Goal: Task Accomplishment & Management: Manage account settings

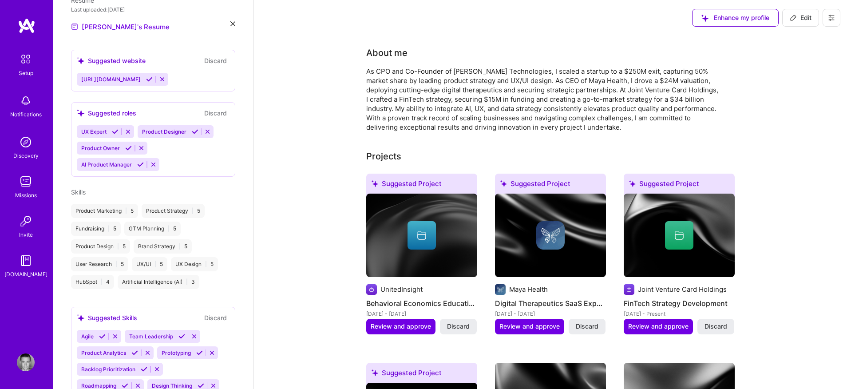
scroll to position [316, 0]
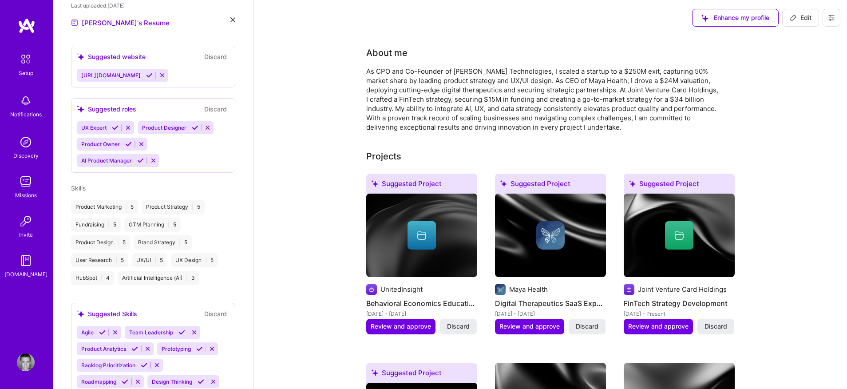
click at [153, 72] on icon at bounding box center [149, 75] width 7 height 7
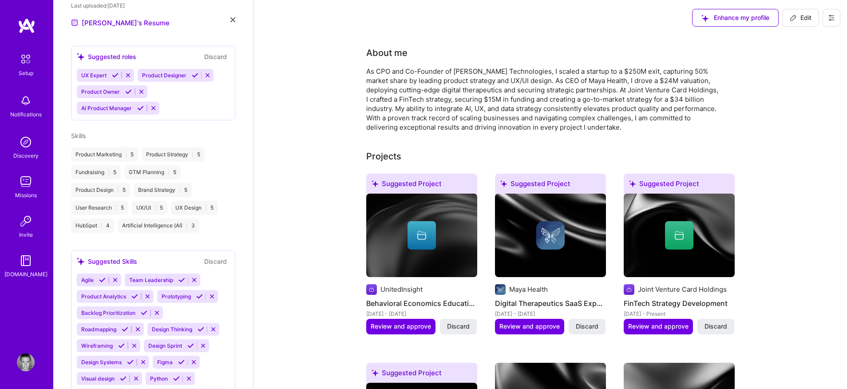
click at [114, 63] on div "[PERSON_NAME] Product Manager 12 Years Experience Location [GEOGRAPHIC_DATA], […" at bounding box center [153, 194] width 200 height 389
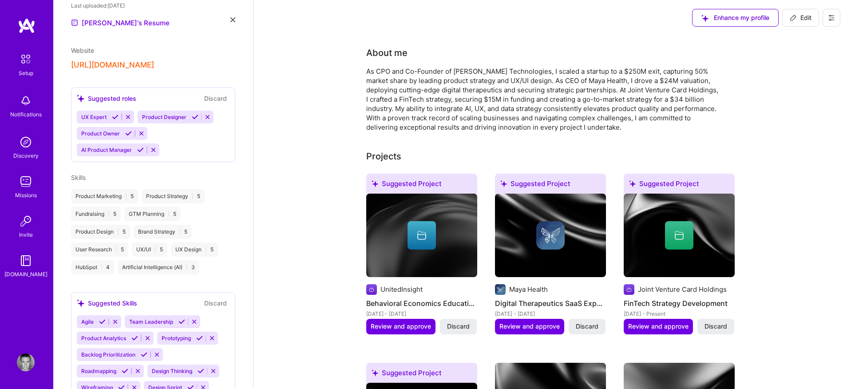
click at [116, 114] on icon at bounding box center [115, 117] width 7 height 7
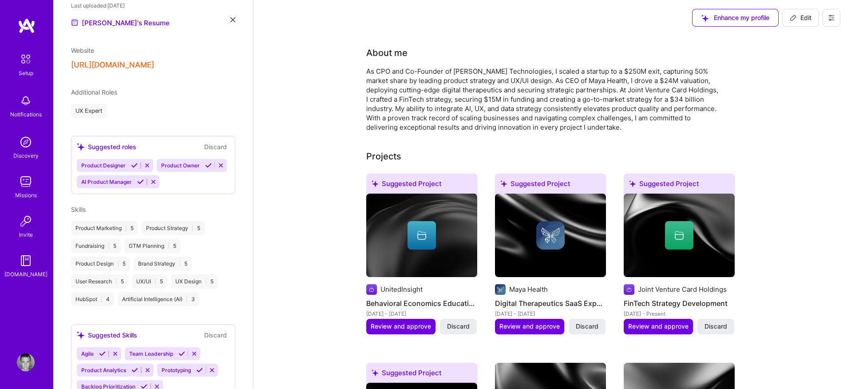
click at [132, 162] on icon at bounding box center [134, 165] width 7 height 7
click at [130, 162] on icon at bounding box center [128, 165] width 7 height 7
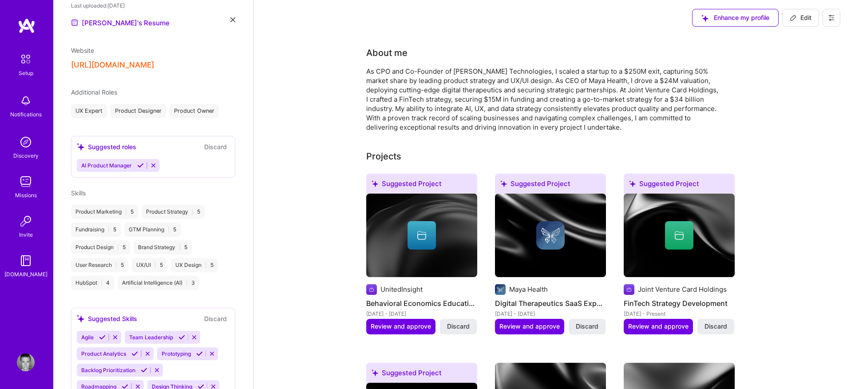
click at [138, 162] on button at bounding box center [140, 166] width 12 height 8
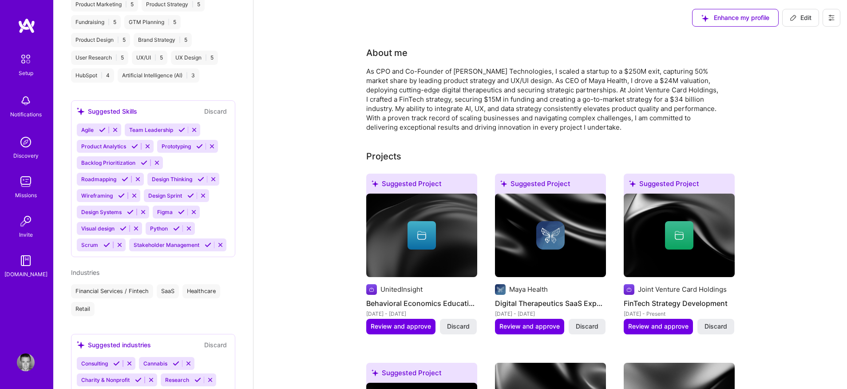
scroll to position [510, 0]
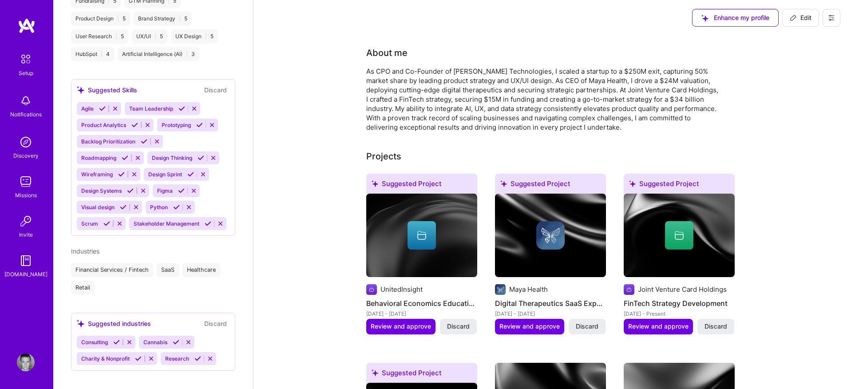
click at [102, 105] on icon at bounding box center [102, 108] width 7 height 7
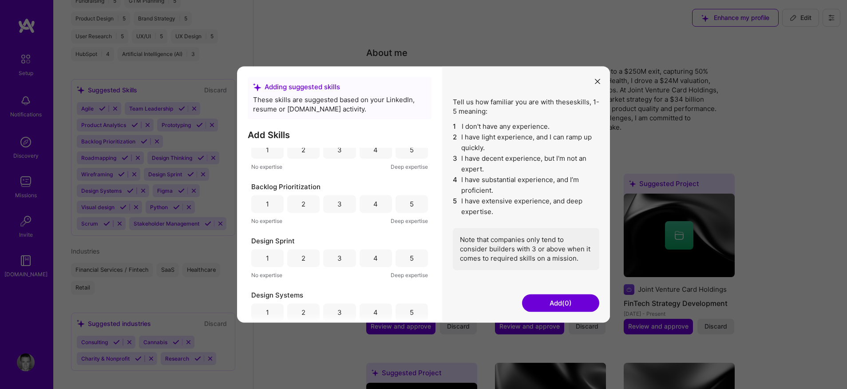
scroll to position [0, 0]
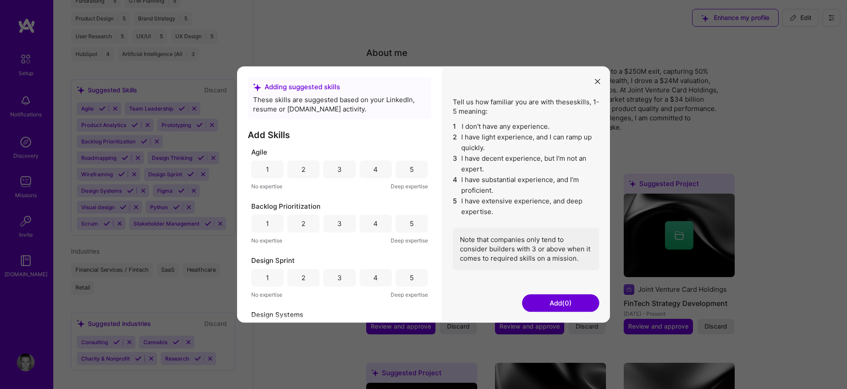
click at [399, 169] on div "5" at bounding box center [411, 169] width 32 height 18
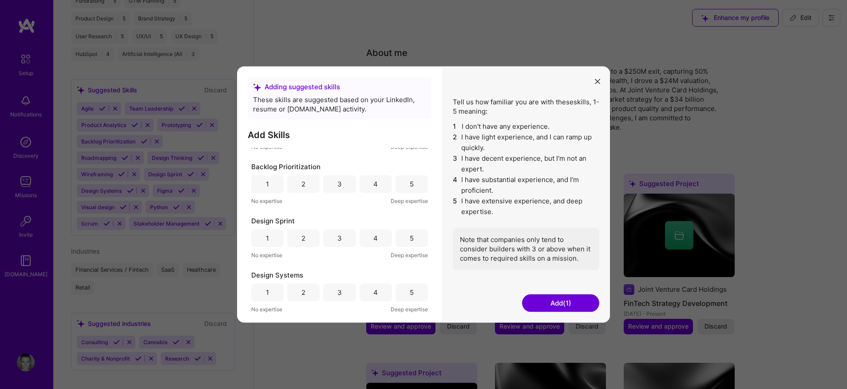
click at [402, 181] on div "5" at bounding box center [411, 184] width 32 height 18
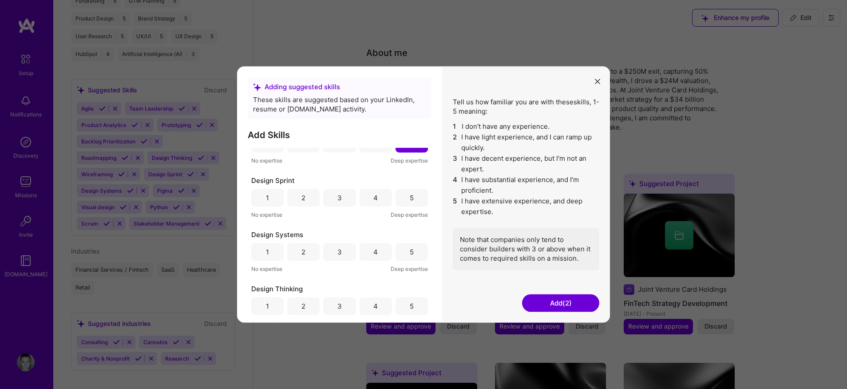
scroll to position [93, 0]
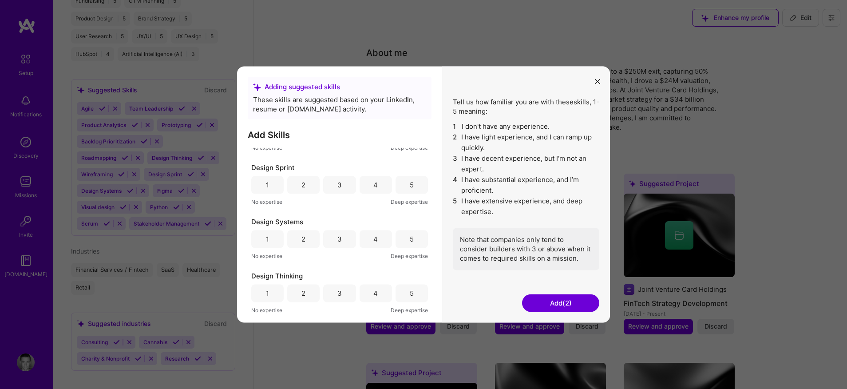
click at [403, 183] on div "5" at bounding box center [411, 185] width 32 height 18
click at [410, 243] on div "5" at bounding box center [412, 238] width 4 height 9
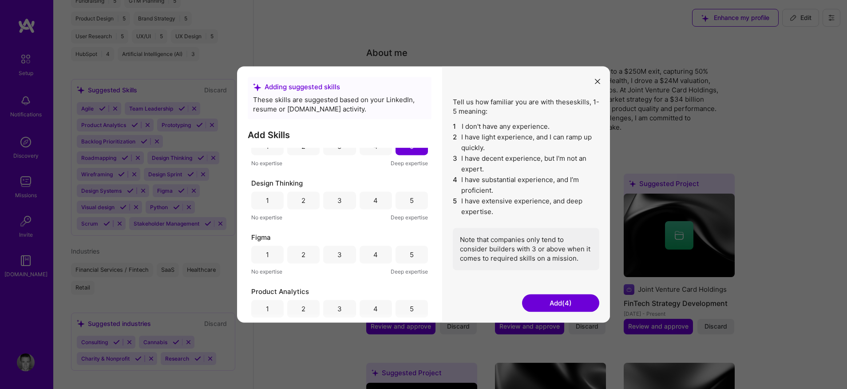
scroll to position [186, 0]
click at [410, 193] on div "5" at bounding box center [411, 199] width 32 height 18
click at [401, 255] on div "5" at bounding box center [411, 253] width 32 height 18
click at [383, 254] on div "4" at bounding box center [375, 253] width 32 height 18
drag, startPoint x: 411, startPoint y: 250, endPoint x: 393, endPoint y: 260, distance: 21.2
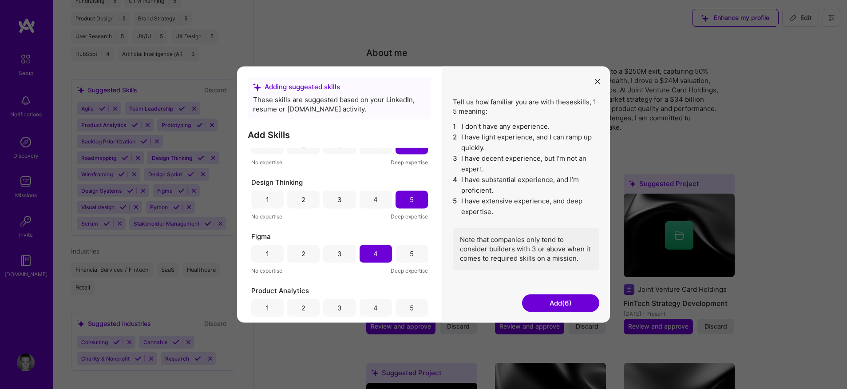
click at [411, 250] on div "5" at bounding box center [411, 253] width 32 height 18
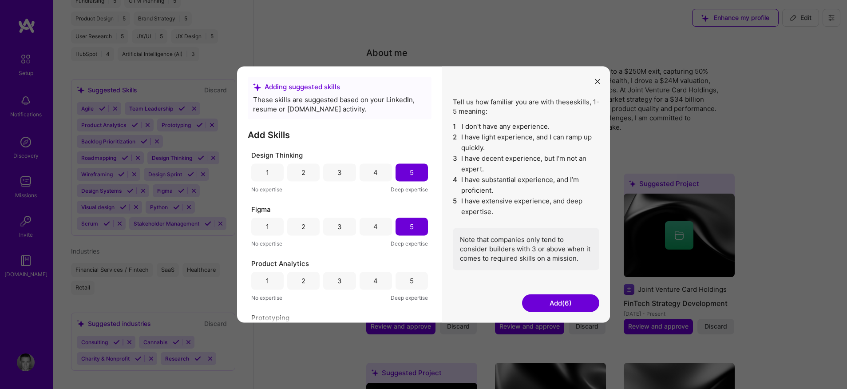
scroll to position [228, 0]
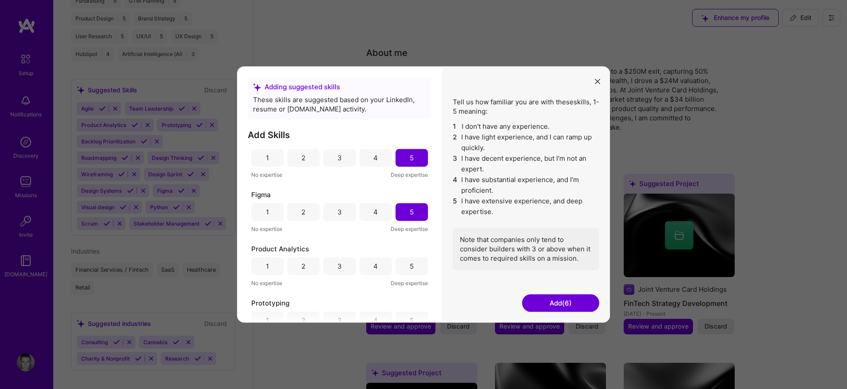
click at [381, 211] on div "4" at bounding box center [375, 212] width 32 height 18
click at [382, 262] on div "4" at bounding box center [375, 266] width 32 height 18
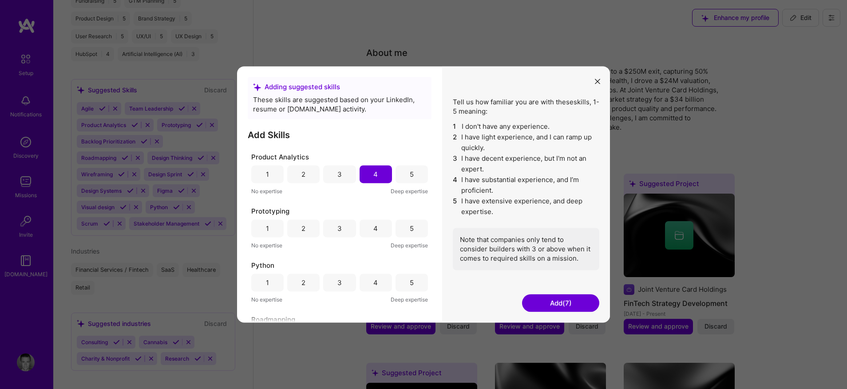
scroll to position [318, 0]
click at [399, 230] on div "5" at bounding box center [411, 230] width 32 height 18
click at [304, 226] on div "2" at bounding box center [303, 224] width 32 height 18
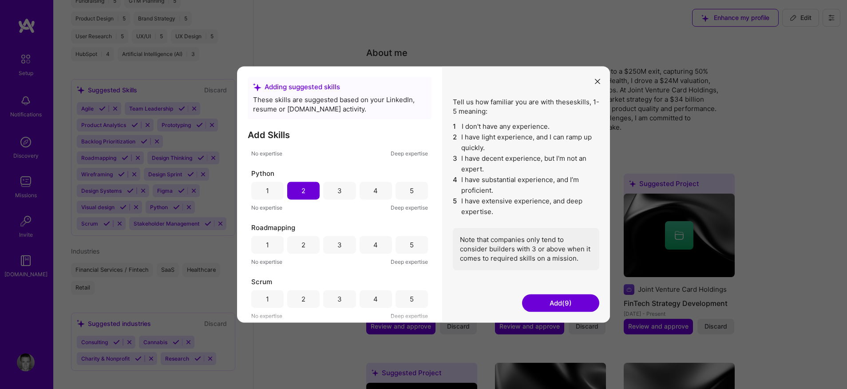
scroll to position [411, 0]
drag, startPoint x: 256, startPoint y: 191, endPoint x: 318, endPoint y: 209, distance: 65.0
click at [256, 191] on div "1" at bounding box center [267, 191] width 32 height 18
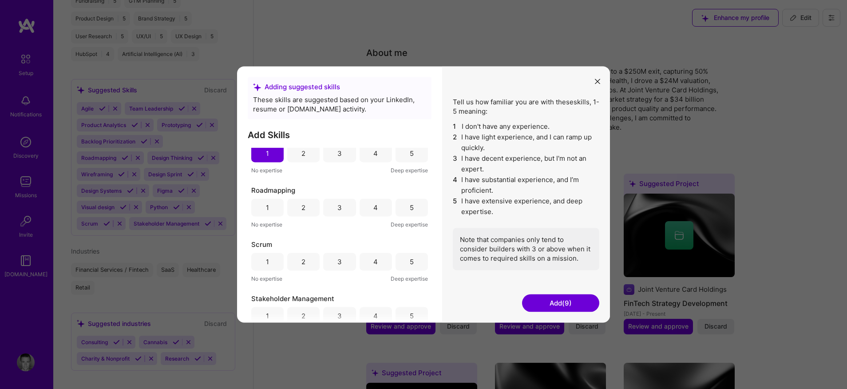
scroll to position [465, 0]
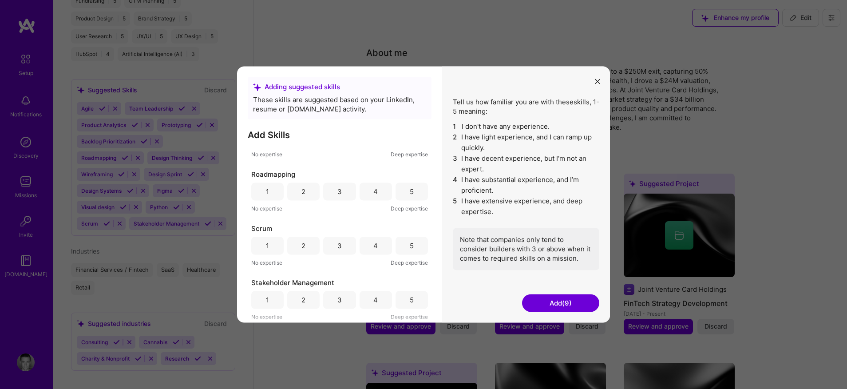
click at [404, 191] on div "5" at bounding box center [411, 191] width 32 height 18
click at [402, 248] on div "5" at bounding box center [411, 245] width 32 height 18
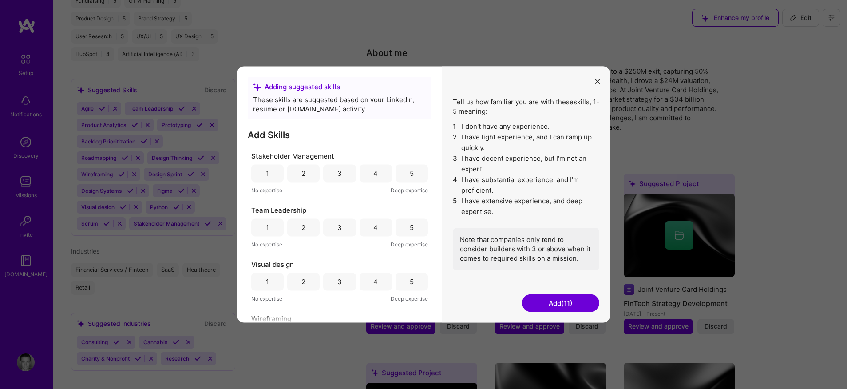
scroll to position [592, 0]
click at [410, 173] on div "5" at bounding box center [412, 172] width 4 height 9
click at [413, 227] on div "5" at bounding box center [411, 226] width 32 height 18
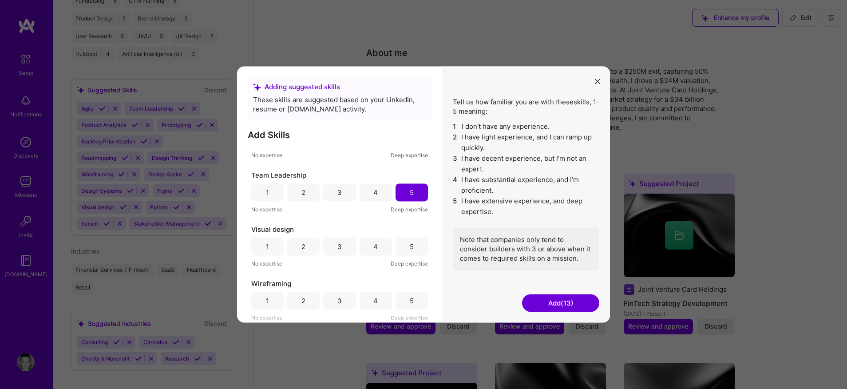
click at [410, 246] on div "5" at bounding box center [412, 246] width 4 height 9
click at [410, 302] on div "5" at bounding box center [412, 300] width 4 height 9
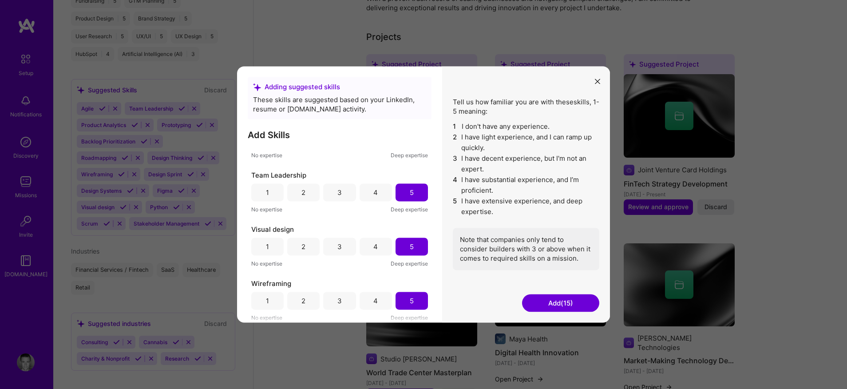
scroll to position [124, 0]
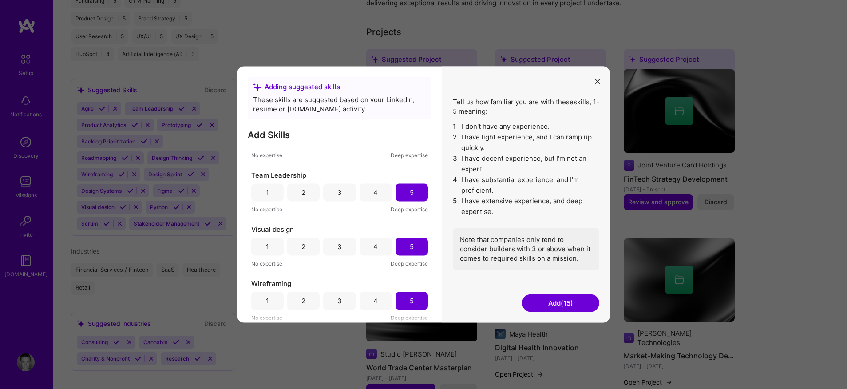
click at [560, 302] on button "Add (15)" at bounding box center [560, 303] width 77 height 18
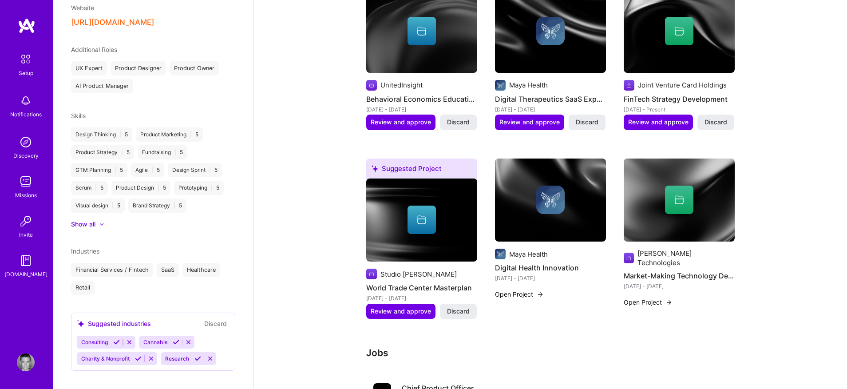
scroll to position [207, 0]
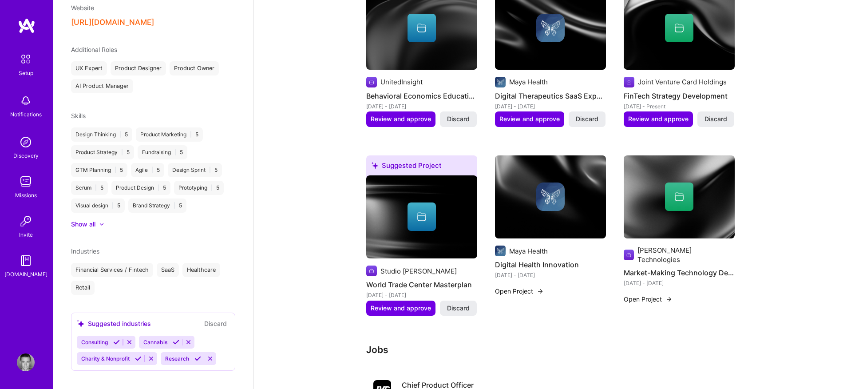
click at [118, 339] on icon at bounding box center [116, 342] width 7 height 7
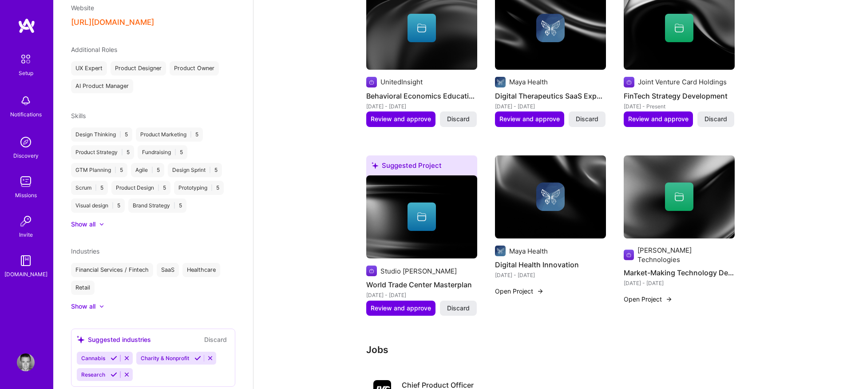
click at [111, 355] on icon at bounding box center [113, 358] width 7 height 7
click at [136, 355] on icon at bounding box center [138, 358] width 7 height 7
click at [113, 355] on icon at bounding box center [113, 358] width 7 height 7
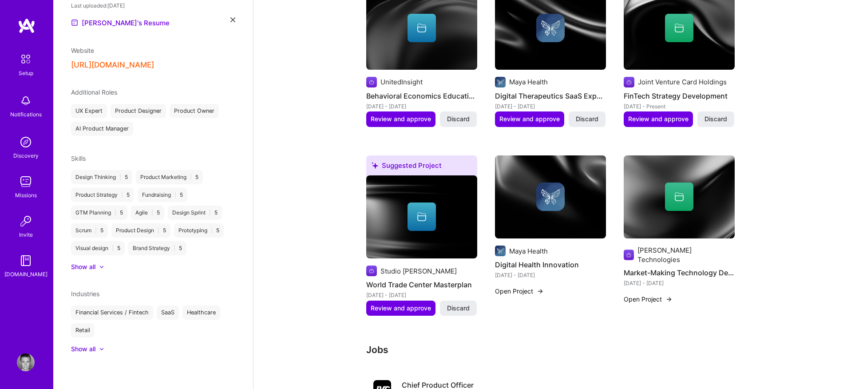
scroll to position [306, 0]
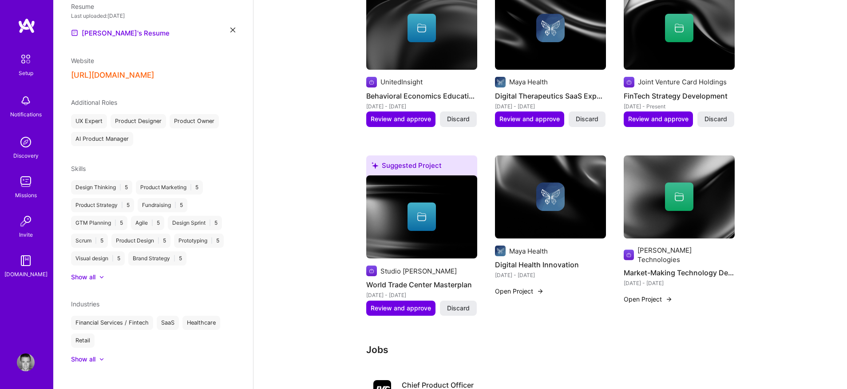
click at [96, 355] on div at bounding box center [97, 359] width 4 height 9
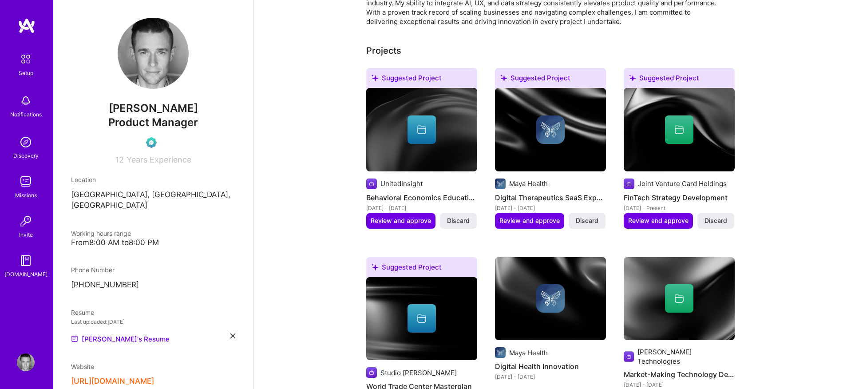
scroll to position [0, 0]
